Goal: Book appointment/travel/reservation

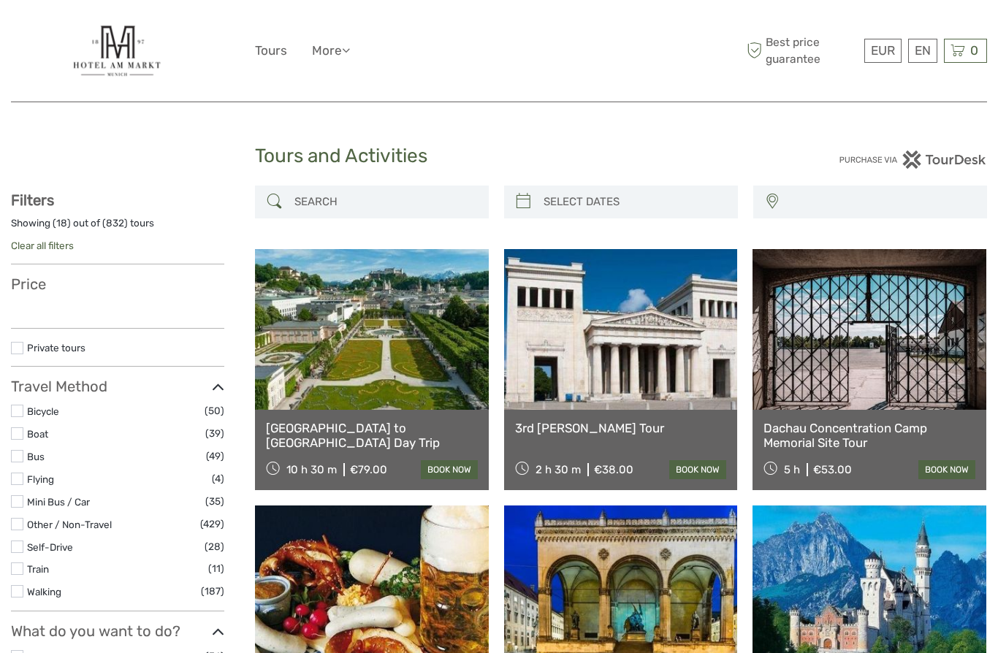
select select
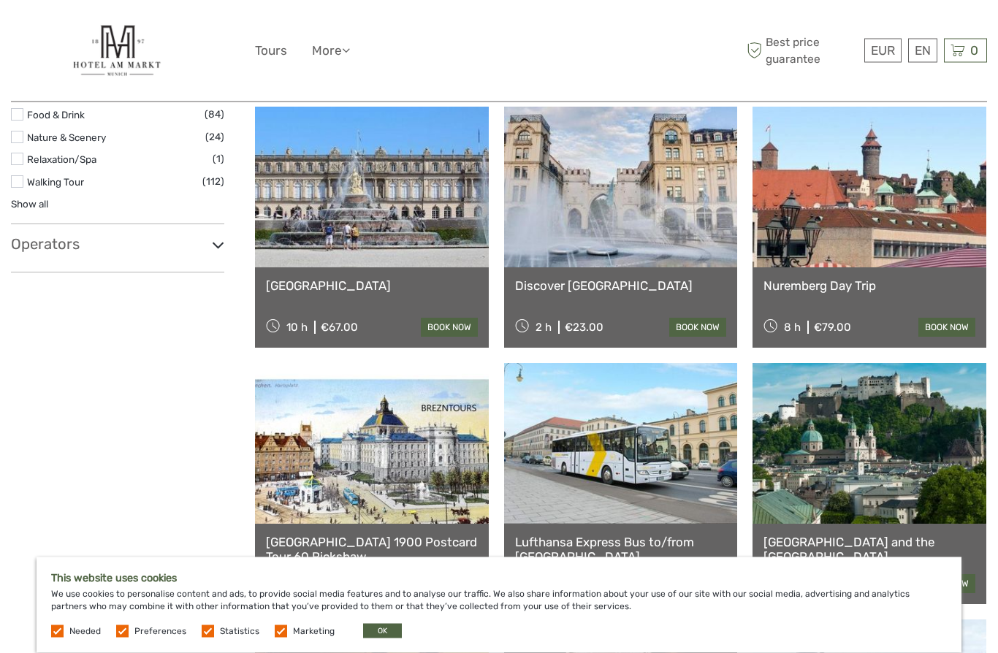
scroll to position [657, 0]
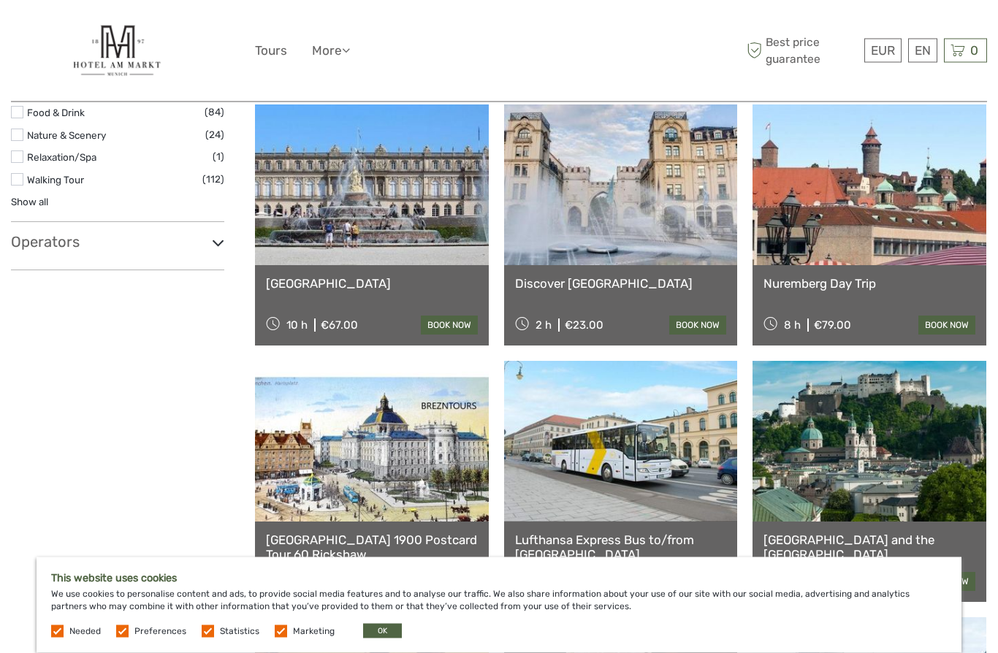
click at [612, 459] on link at bounding box center [621, 442] width 234 height 161
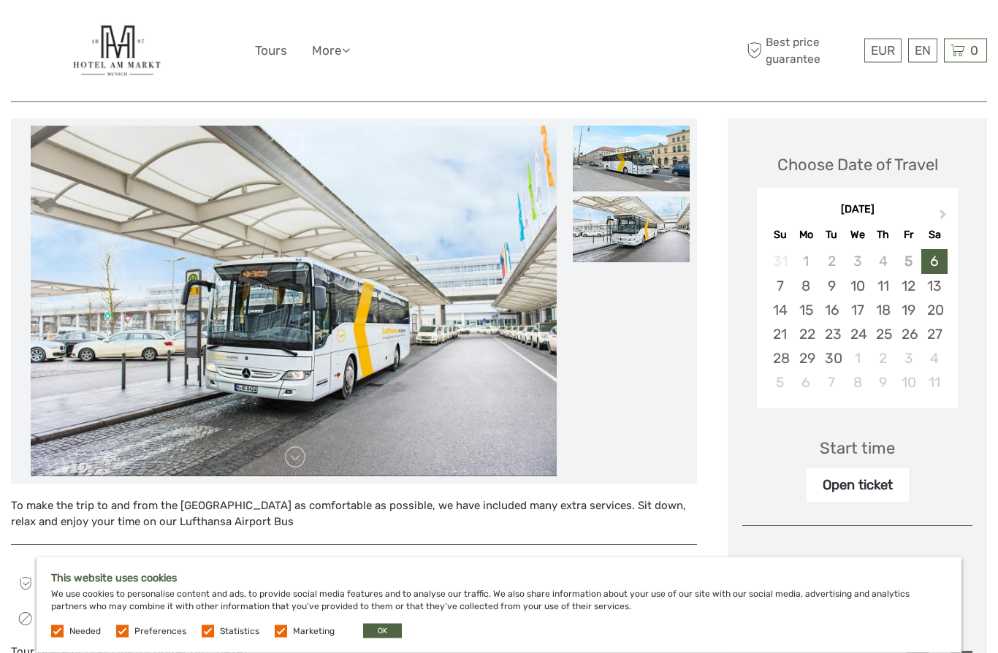
scroll to position [168, 0]
click at [386, 638] on button "OK" at bounding box center [382, 631] width 39 height 15
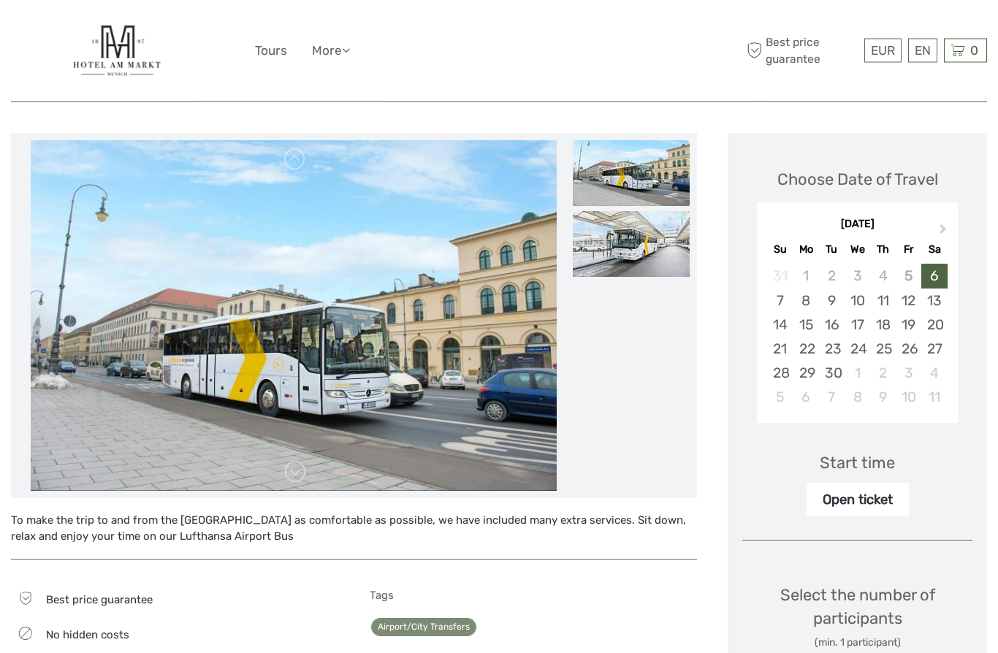
scroll to position [0, 0]
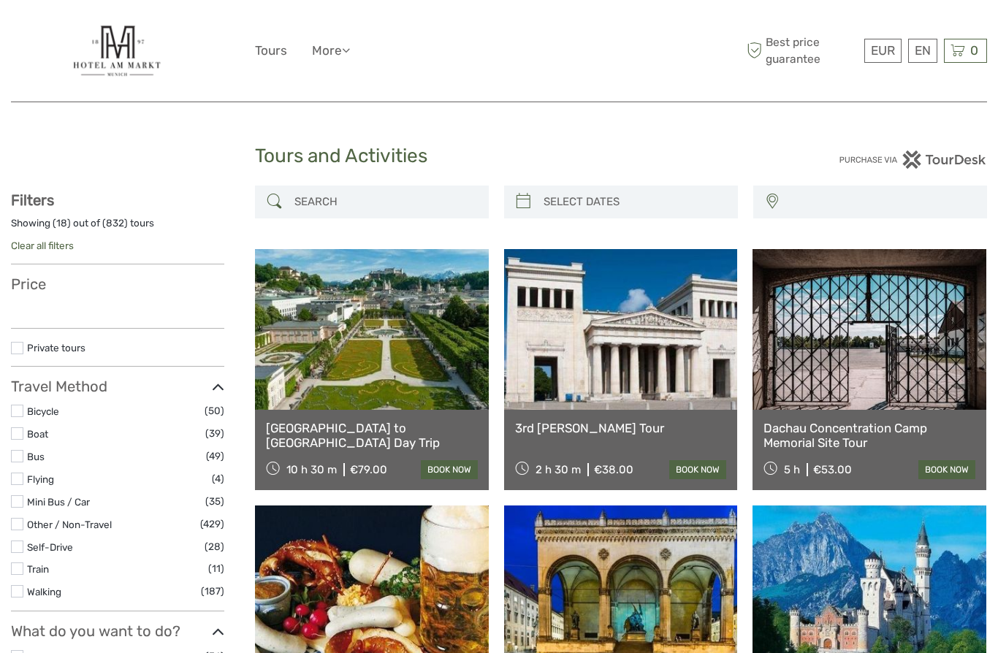
select select
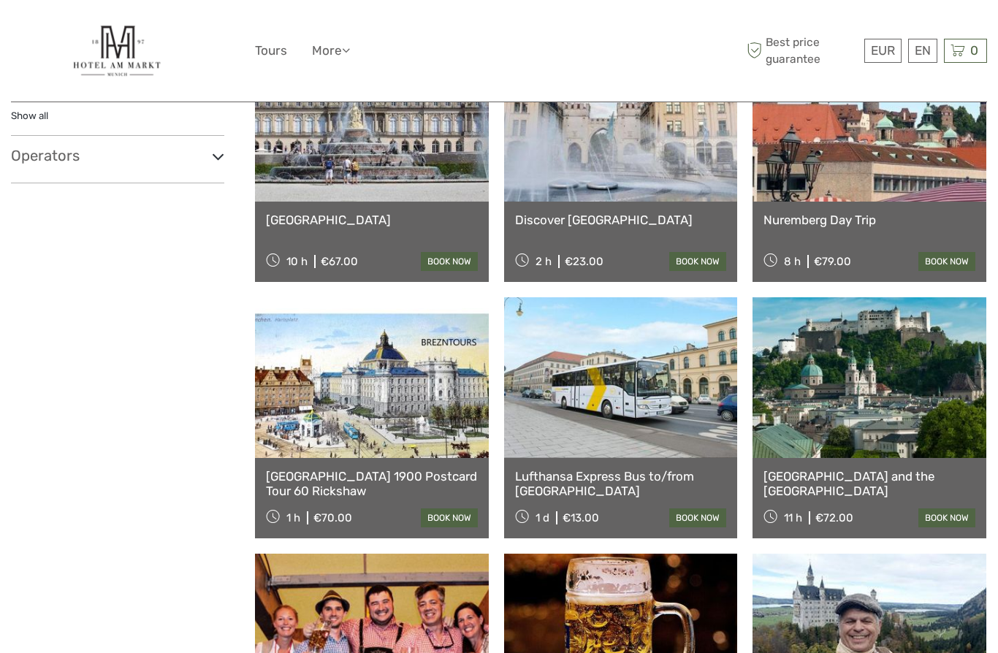
select select
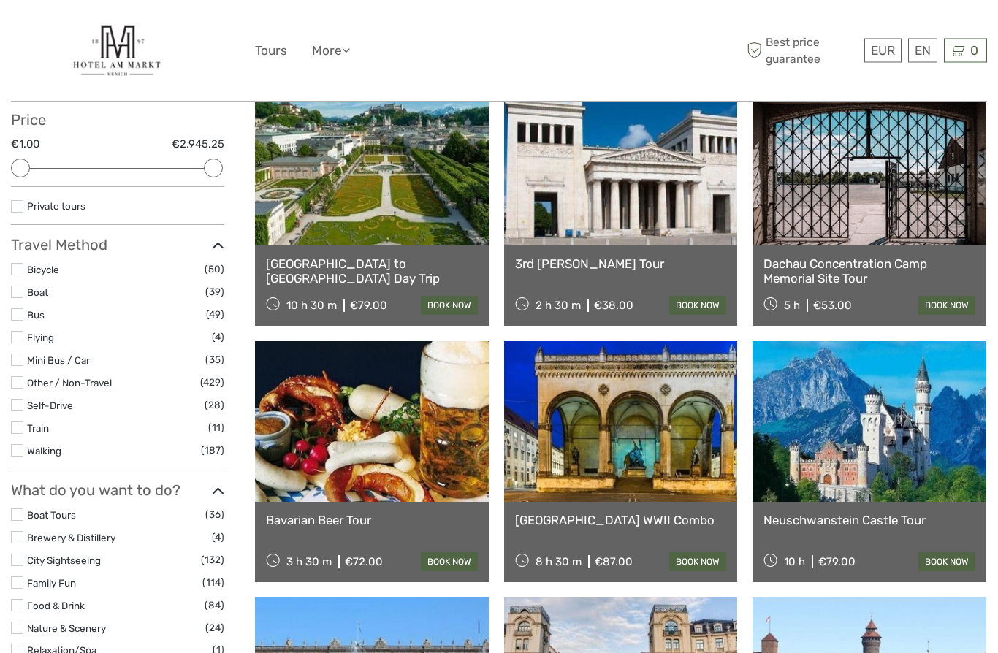
scroll to position [164, 0]
click at [963, 296] on link "book now" at bounding box center [946, 305] width 57 height 19
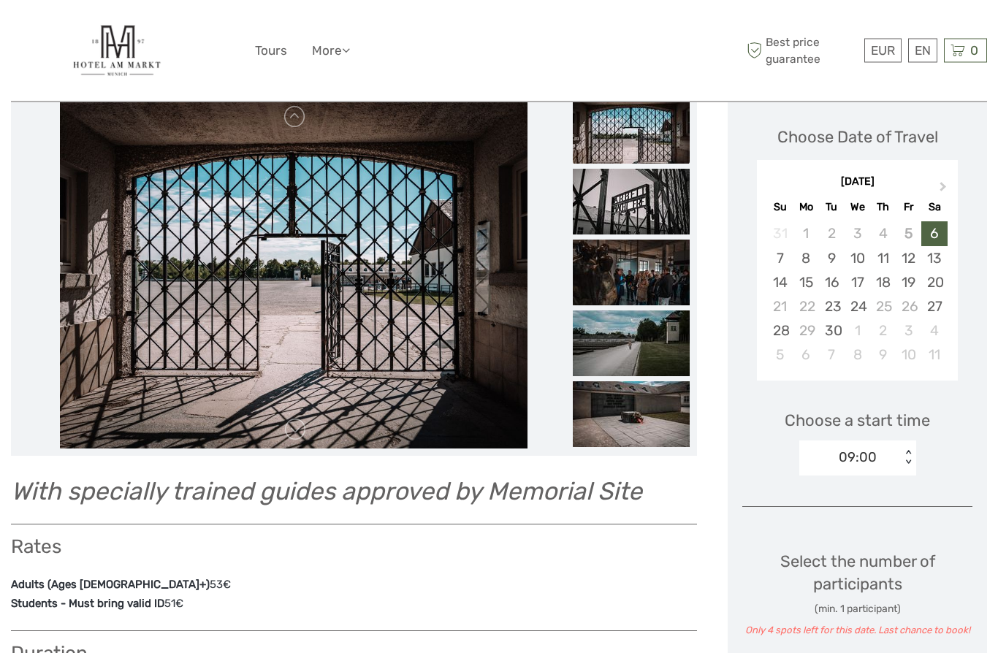
scroll to position [183, 0]
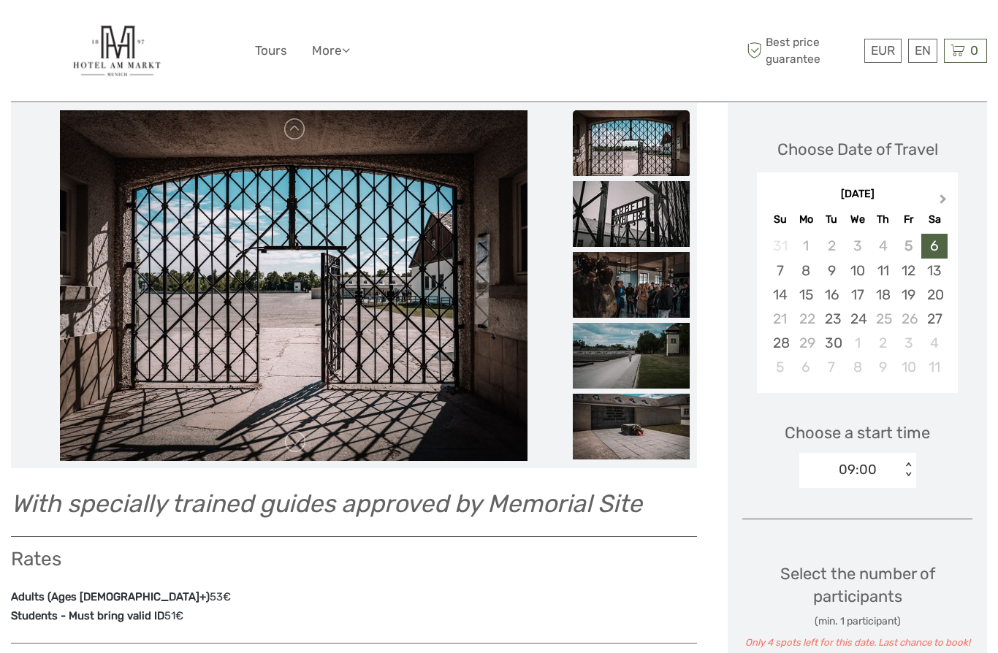
click at [948, 202] on button "Next Month" at bounding box center [944, 202] width 23 height 23
